Goal: Task Accomplishment & Management: Manage account settings

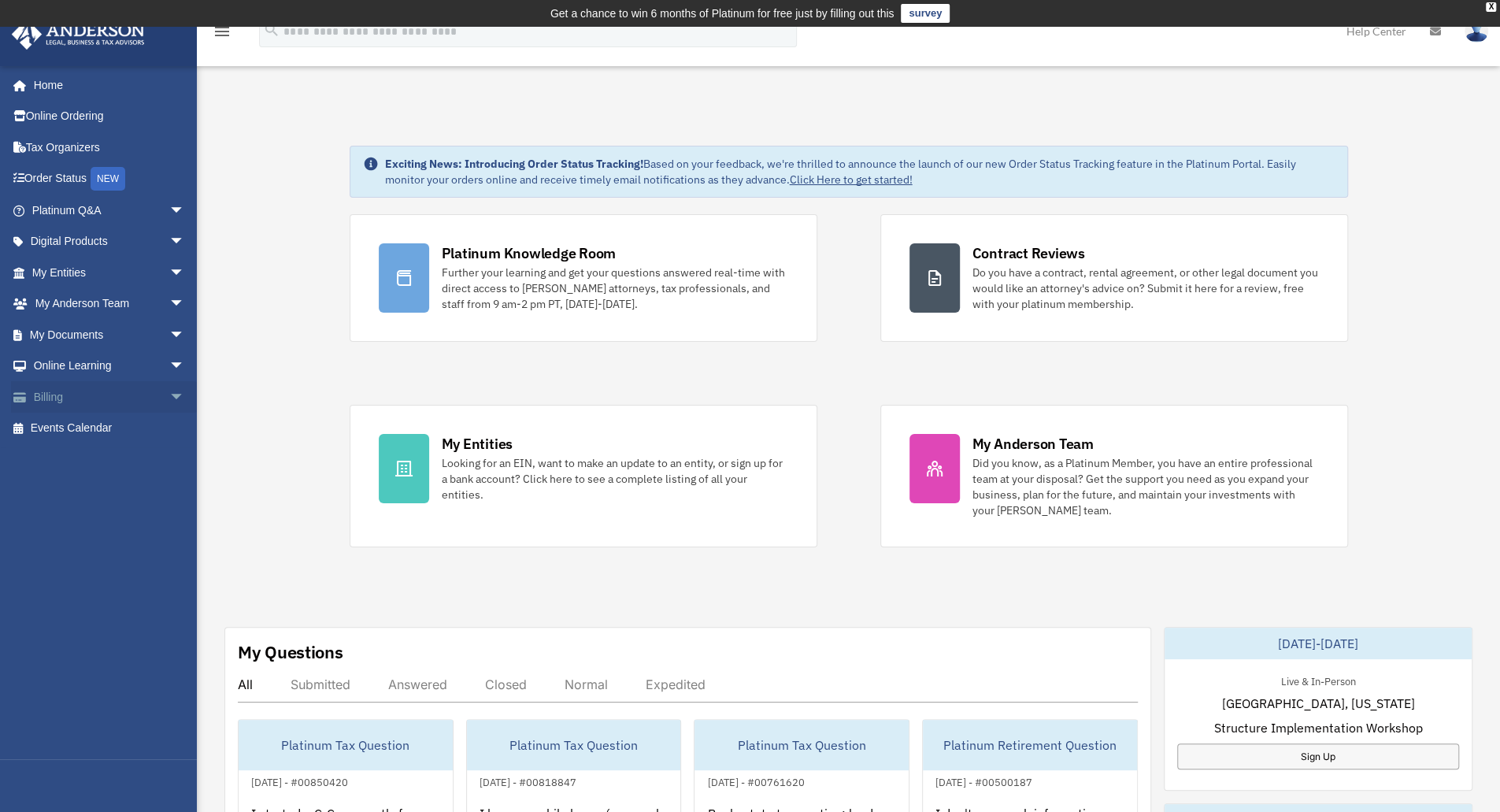
click at [59, 403] on link "Billing arrow_drop_down" at bounding box center [110, 397] width 198 height 32
click at [169, 402] on span "arrow_drop_down" at bounding box center [185, 397] width 32 height 32
click at [107, 494] on link "Manage Payments" at bounding box center [115, 491] width 187 height 32
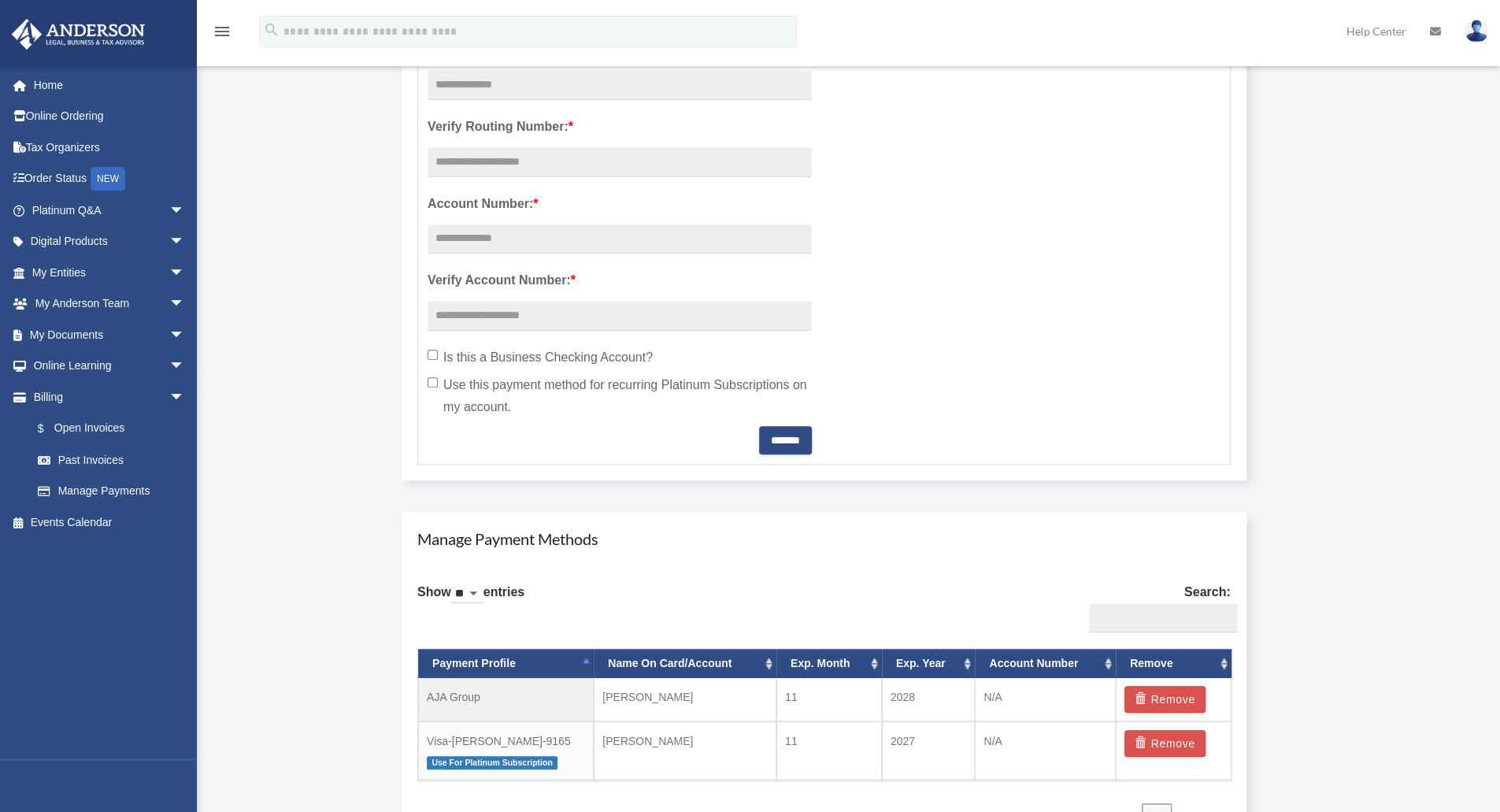
scroll to position [866, 0]
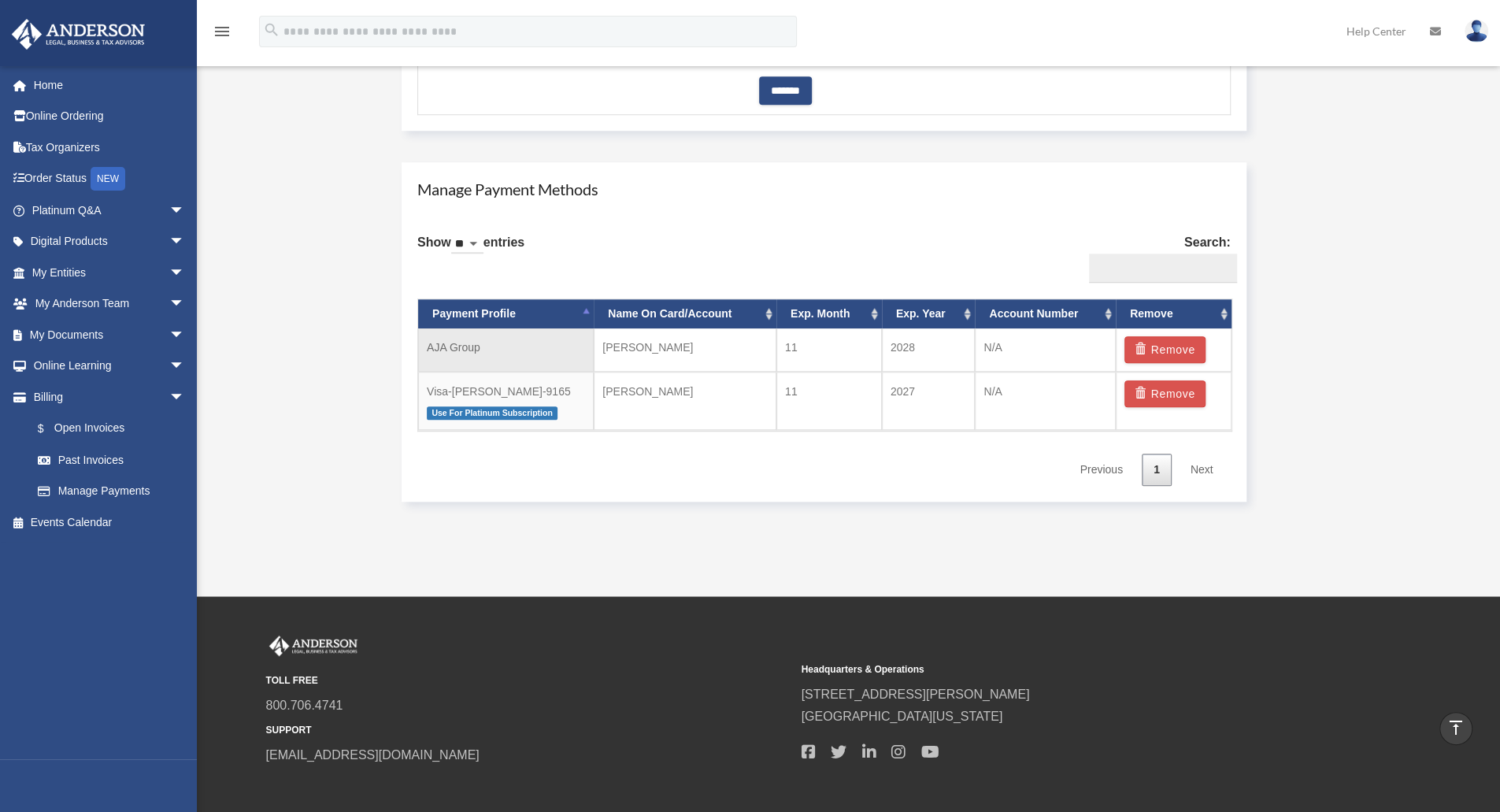
click at [459, 348] on td "AJA Group" at bounding box center [505, 350] width 175 height 44
click at [517, 352] on td "AJA Group" at bounding box center [505, 350] width 175 height 44
click at [446, 347] on td "AJA Group" at bounding box center [505, 350] width 175 height 44
